Goal: Transaction & Acquisition: Purchase product/service

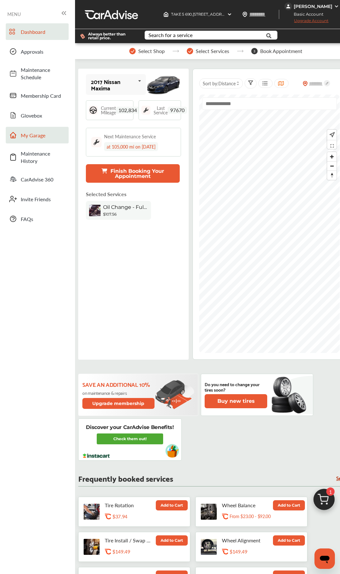
click at [30, 137] on span "My Garage" at bounding box center [43, 134] width 45 height 7
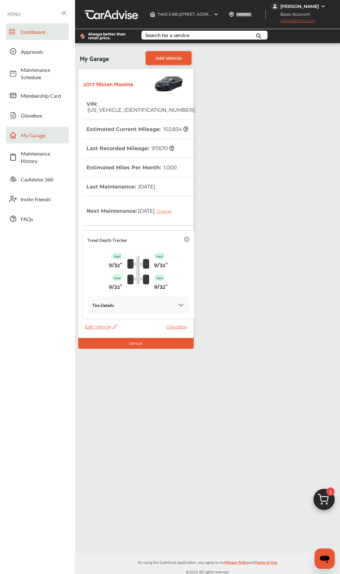
click at [33, 26] on link "Dashboard" at bounding box center [37, 31] width 63 height 17
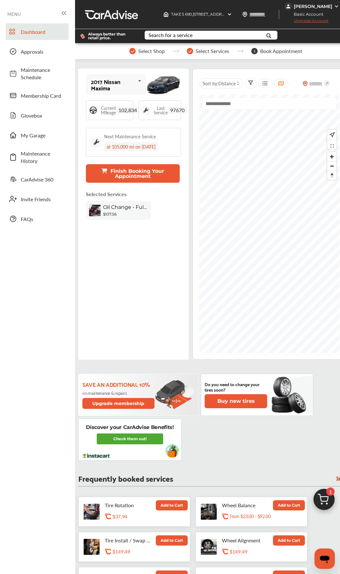
click at [324, 270] on img at bounding box center [324, 500] width 31 height 31
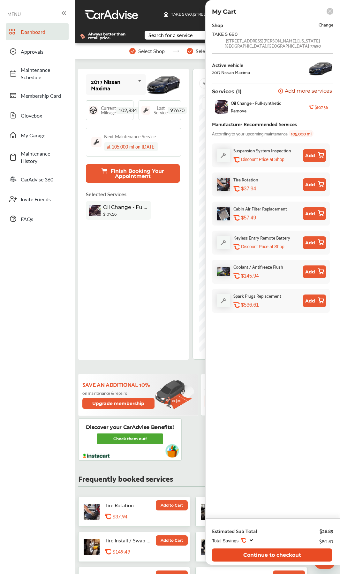
click at [293, 270] on button "Continue to checkout" at bounding box center [272, 554] width 120 height 13
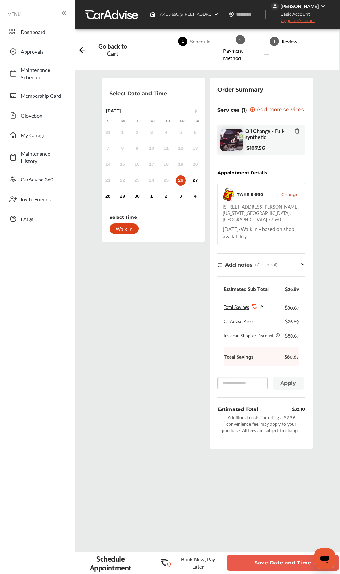
click at [224, 207] on div "[STREET_ADDRESS][PERSON_NAME][US_STATE]" at bounding box center [261, 212] width 77 height 19
drag, startPoint x: 224, startPoint y: 207, endPoint x: 232, endPoint y: 213, distance: 9.8
click at [232, 213] on div "[STREET_ADDRESS][PERSON_NAME][US_STATE]" at bounding box center [261, 212] width 77 height 19
copy div "[STREET_ADDRESS][PERSON_NAME][US_STATE]"
